Goal: Information Seeking & Learning: Learn about a topic

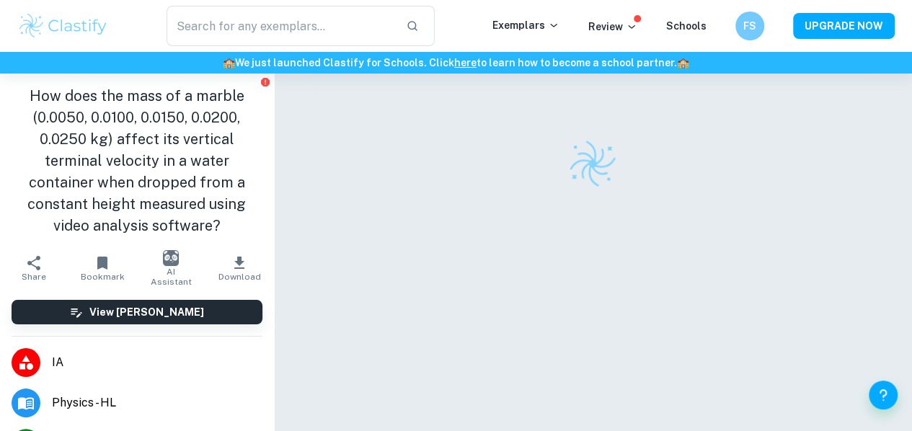
click at [74, 27] on img at bounding box center [63, 26] width 92 height 29
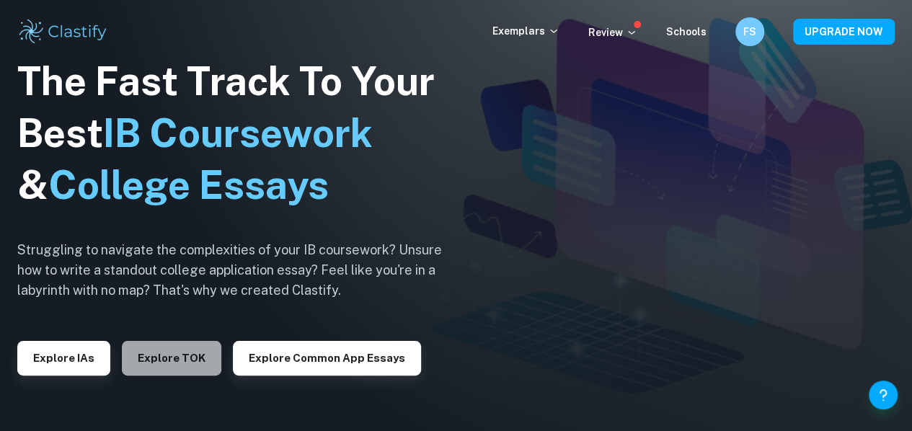
click at [133, 350] on button "Explore TOK" at bounding box center [172, 358] width 100 height 35
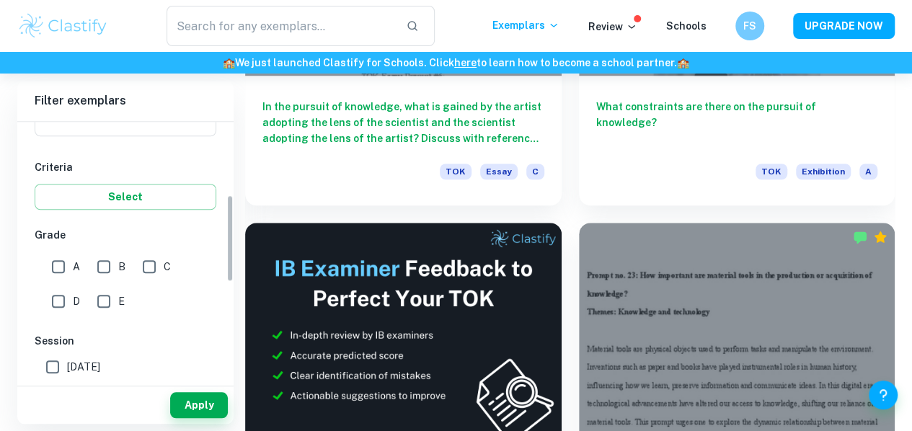
scroll to position [144, 0]
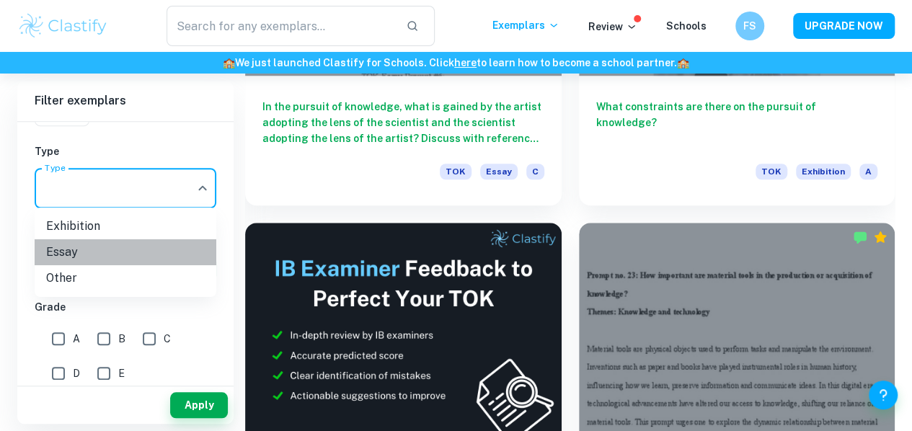
click at [128, 249] on li "Essay" at bounding box center [126, 252] width 182 height 26
type input "Essay"
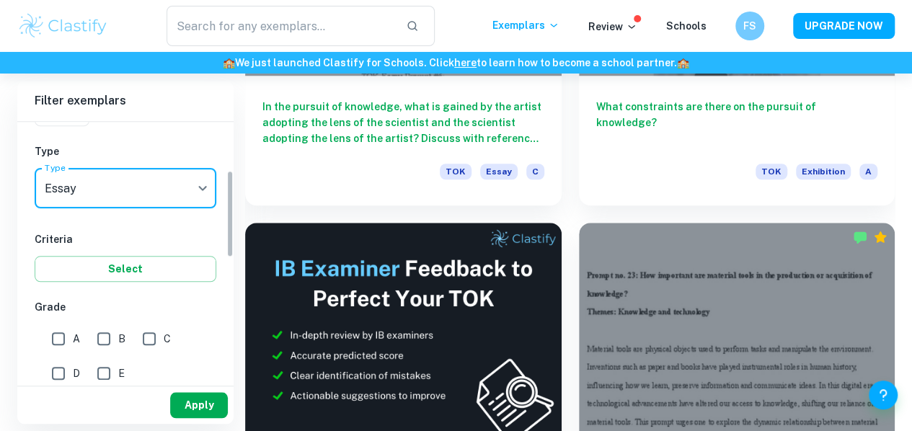
click at [187, 412] on button "Apply" at bounding box center [199, 405] width 58 height 26
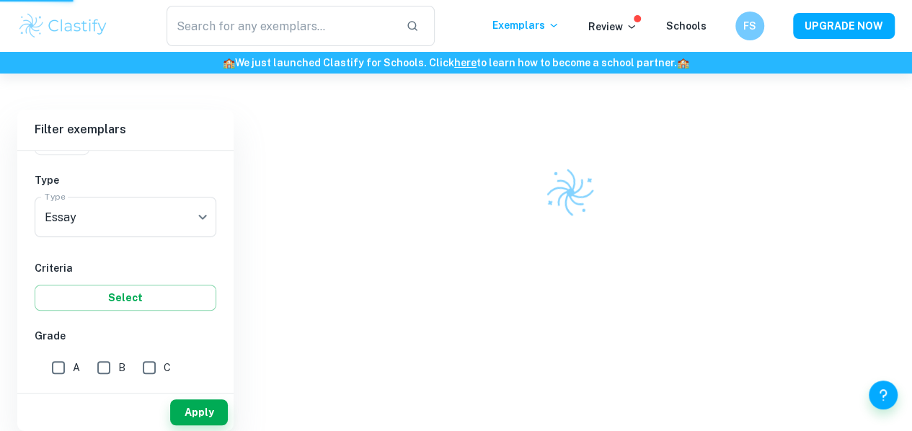
scroll to position [234, 0]
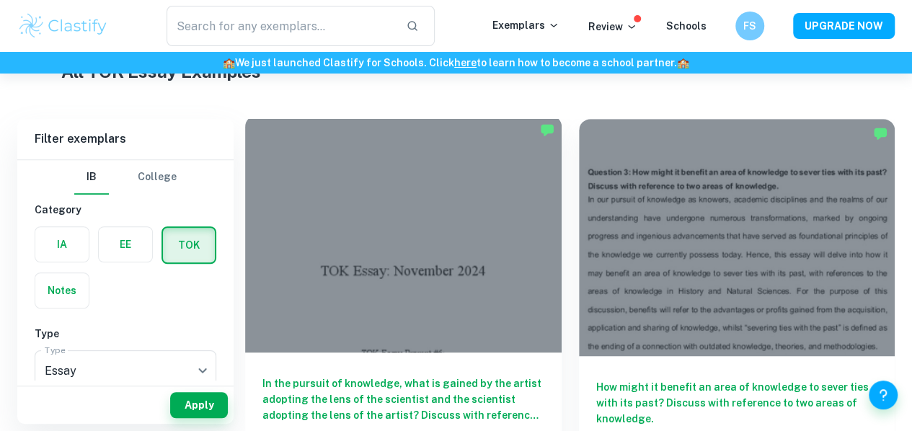
scroll to position [361, 0]
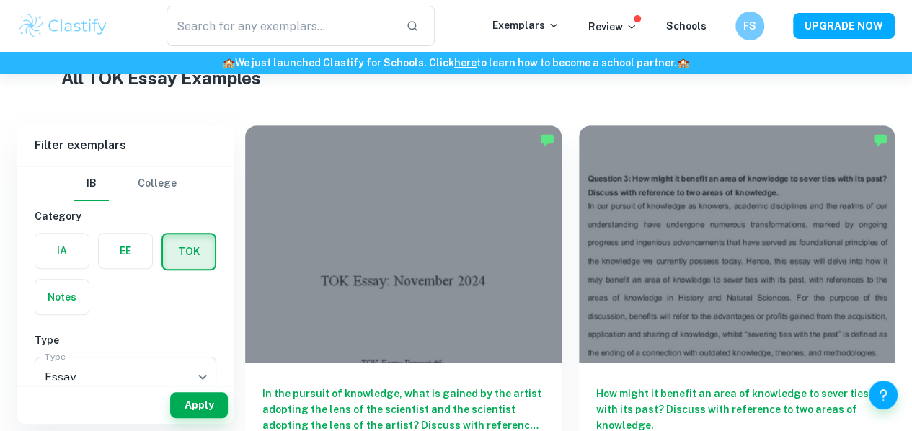
click at [623, 89] on h1 "All TOK Essay Examples" at bounding box center [456, 78] width 790 height 26
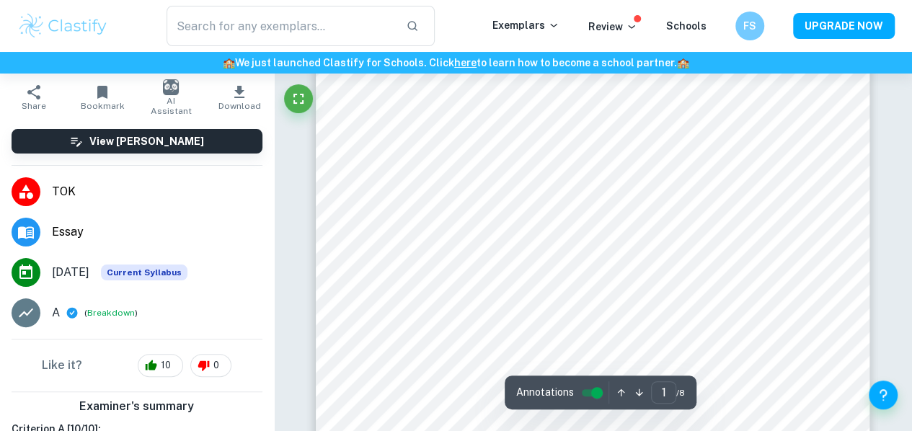
scroll to position [288, 0]
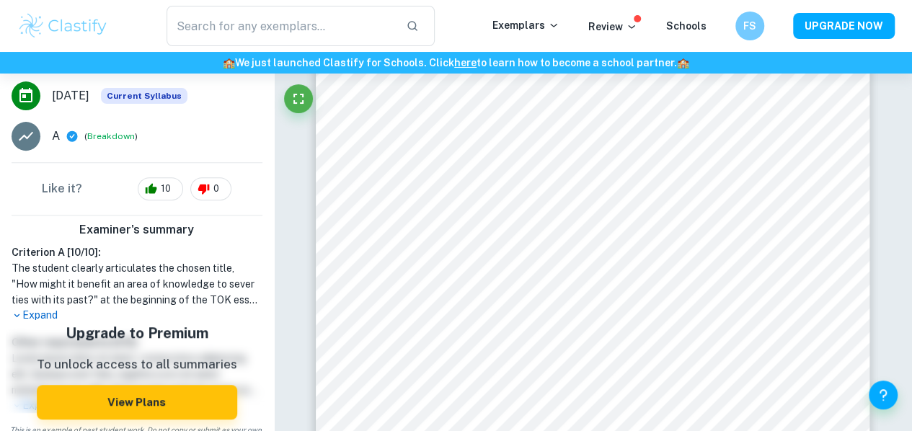
click at [29, 318] on p "Expand" at bounding box center [137, 315] width 251 height 15
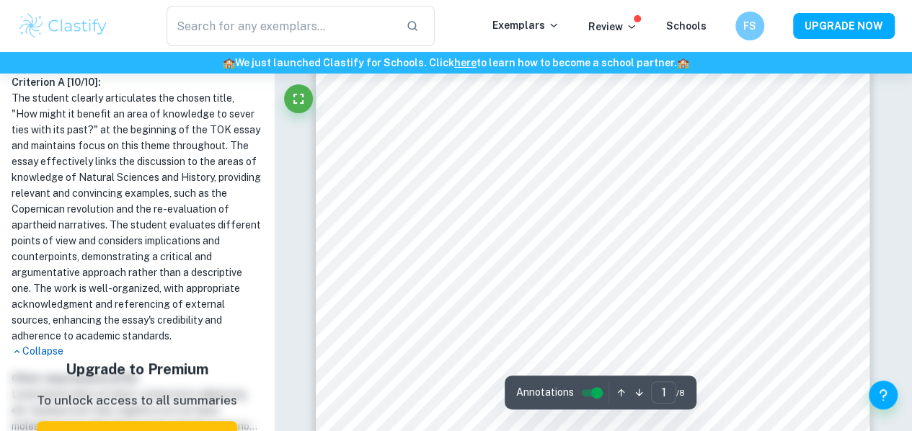
scroll to position [0, 0]
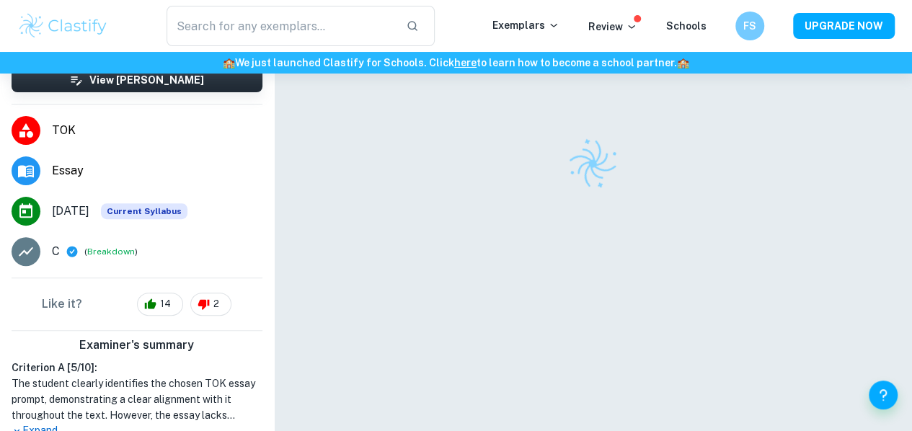
scroll to position [288, 0]
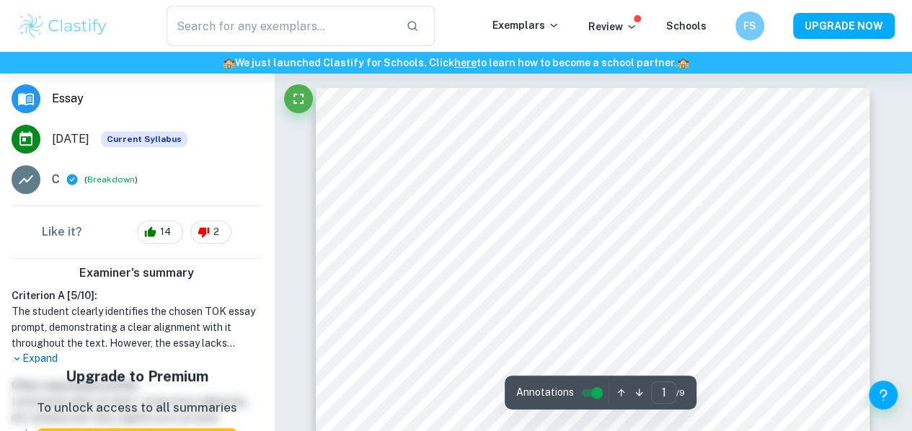
click at [31, 354] on p "Expand" at bounding box center [137, 358] width 251 height 15
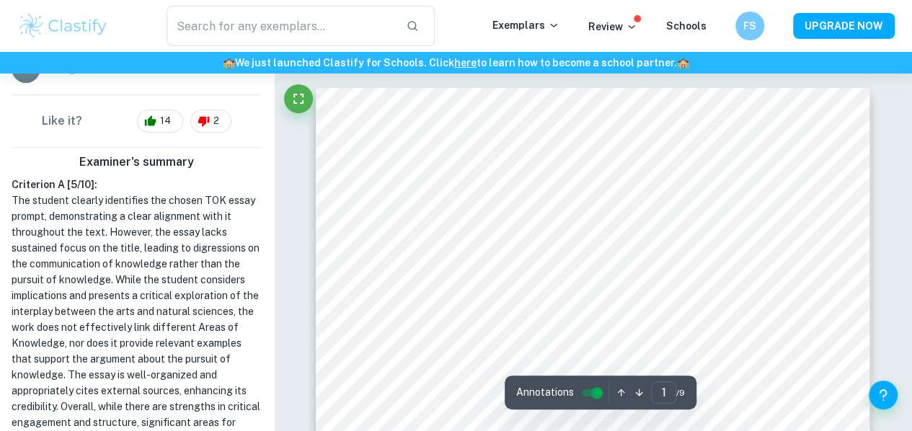
scroll to position [433, 0]
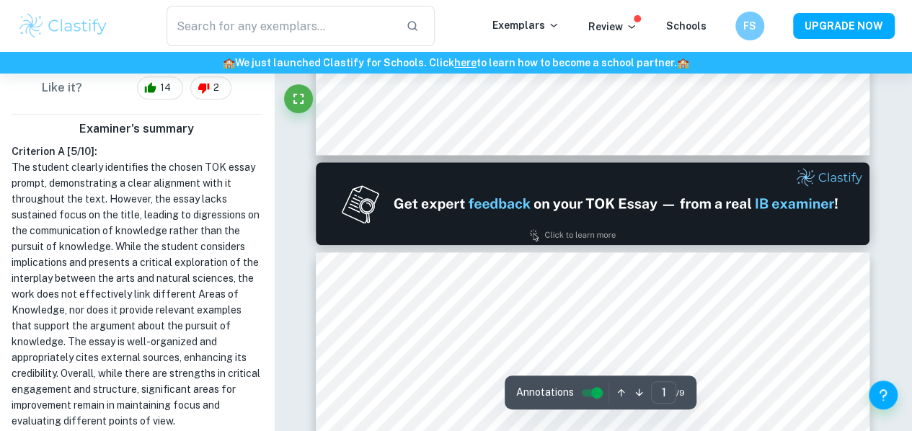
type input "2"
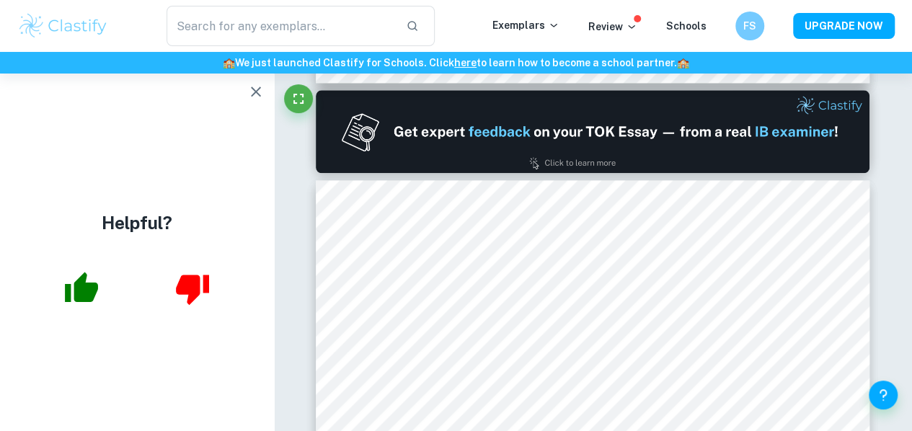
scroll to position [0, 0]
